Goal: Navigation & Orientation: Find specific page/section

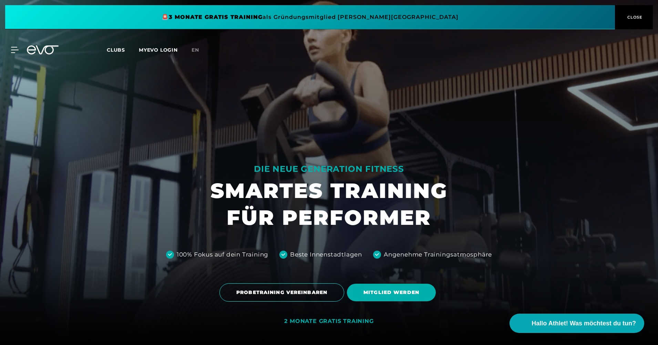
click at [46, 52] on icon at bounding box center [47, 49] width 23 height 9
click at [636, 18] on span "CLOSE" at bounding box center [634, 17] width 17 height 6
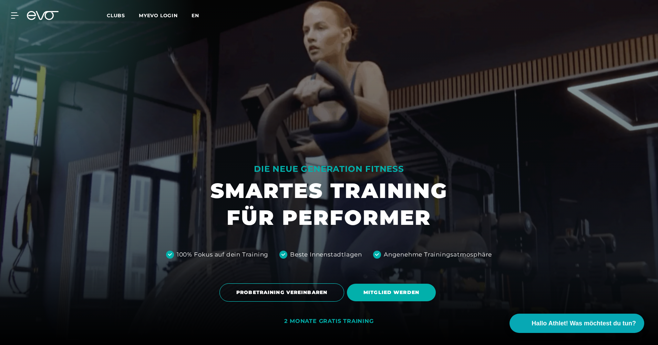
click at [195, 15] on span "en" at bounding box center [196, 15] width 8 height 6
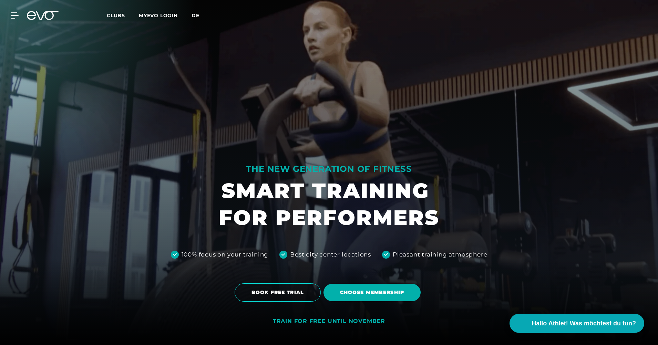
click at [197, 18] on link "de" at bounding box center [200, 16] width 16 height 8
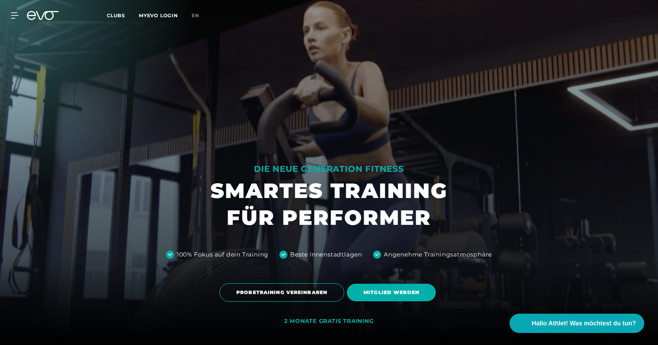
click at [196, 16] on span "en" at bounding box center [196, 15] width 8 height 6
